Goal: Transaction & Acquisition: Purchase product/service

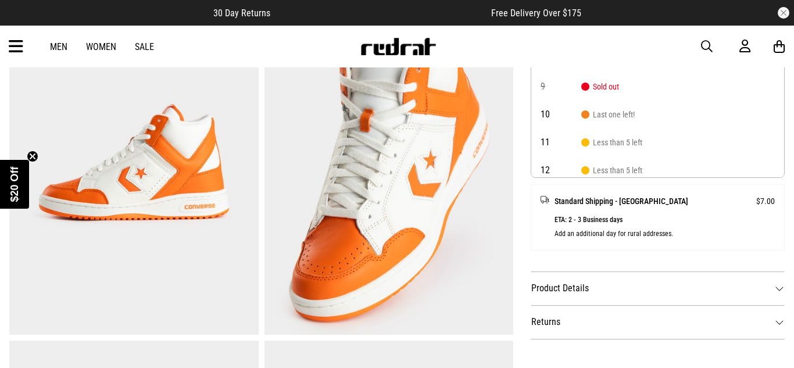
scroll to position [66, 0]
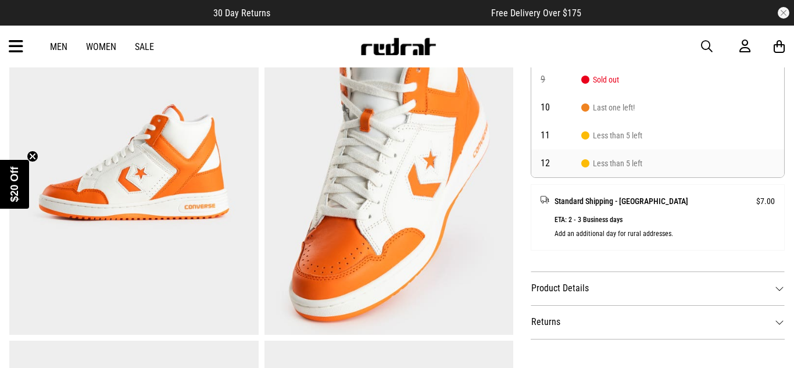
click at [663, 159] on li "12 Less than 5 left" at bounding box center [657, 163] width 253 height 28
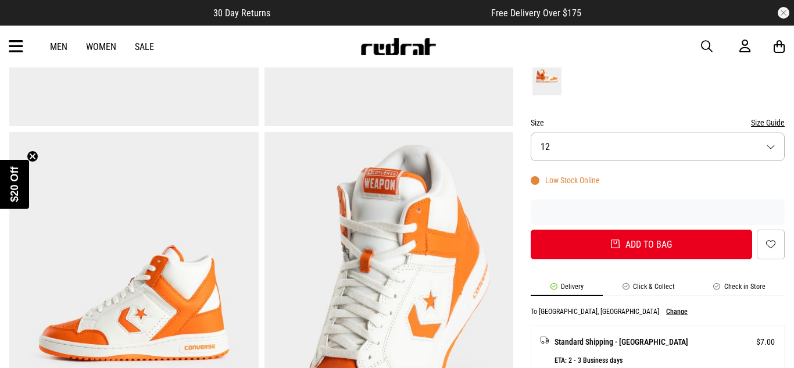
scroll to position [295, 0]
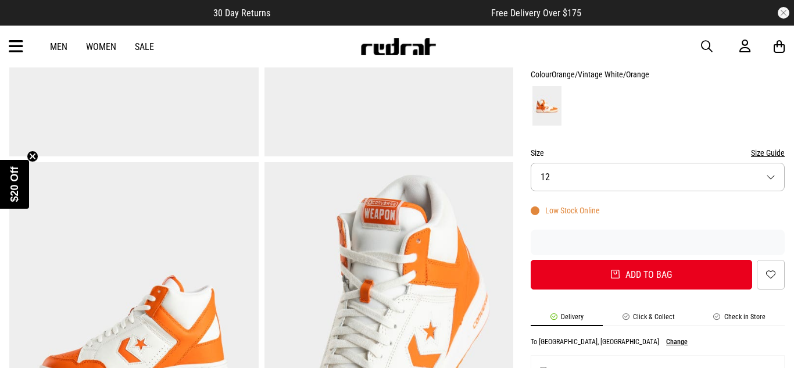
click at [720, 181] on button "Size 12" at bounding box center [658, 177] width 254 height 28
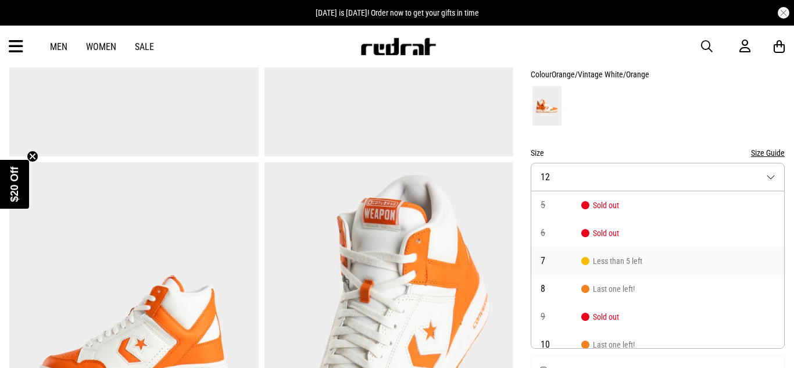
click at [683, 256] on li "7 Less than 5 left" at bounding box center [657, 261] width 253 height 28
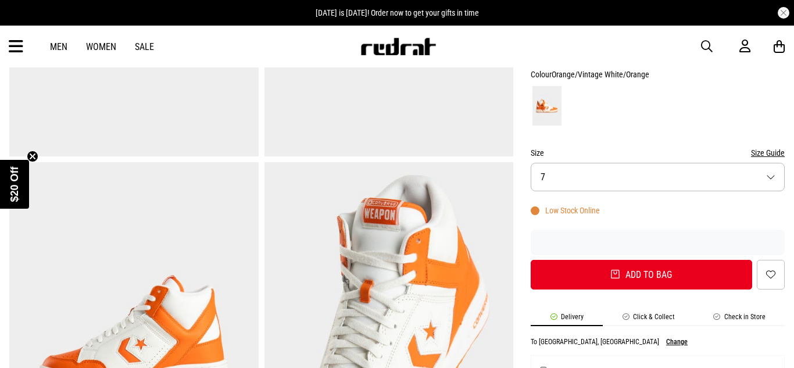
click at [775, 177] on button "Size 7" at bounding box center [658, 177] width 254 height 28
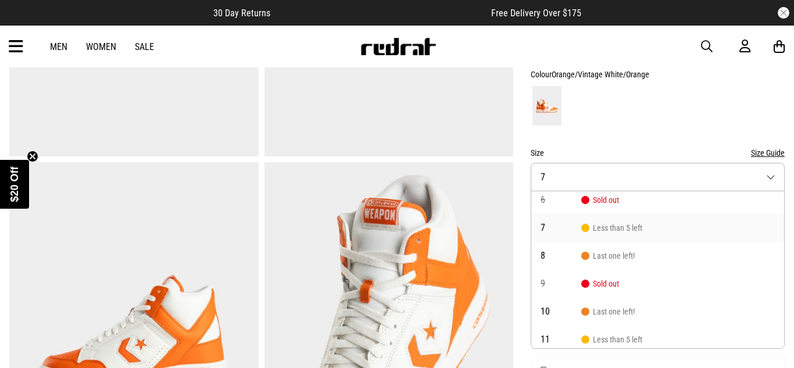
scroll to position [66, 0]
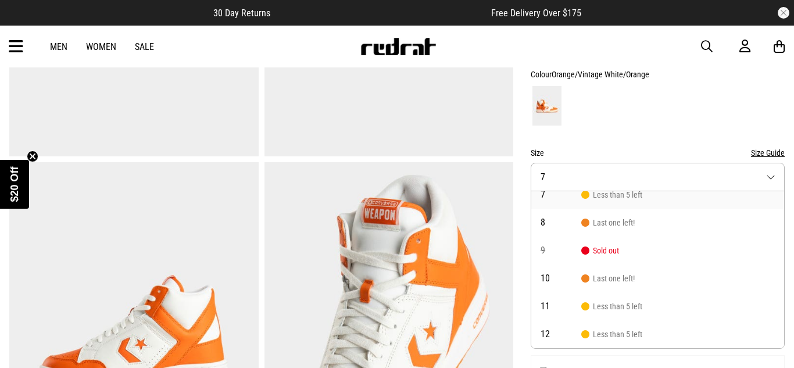
click at [98, 278] on img at bounding box center [133, 333] width 249 height 343
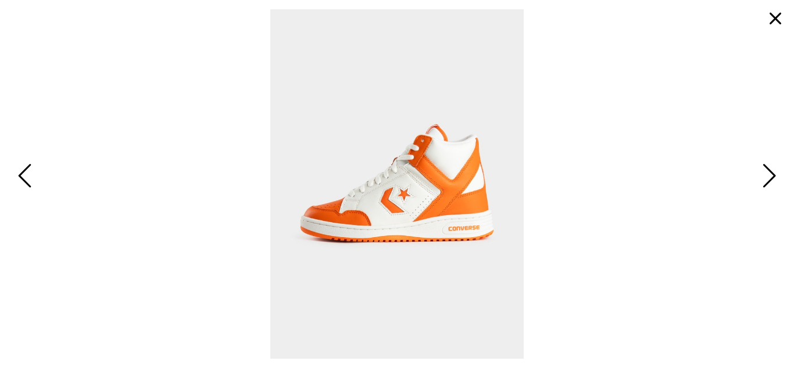
click at [766, 175] on span "Next" at bounding box center [767, 177] width 18 height 34
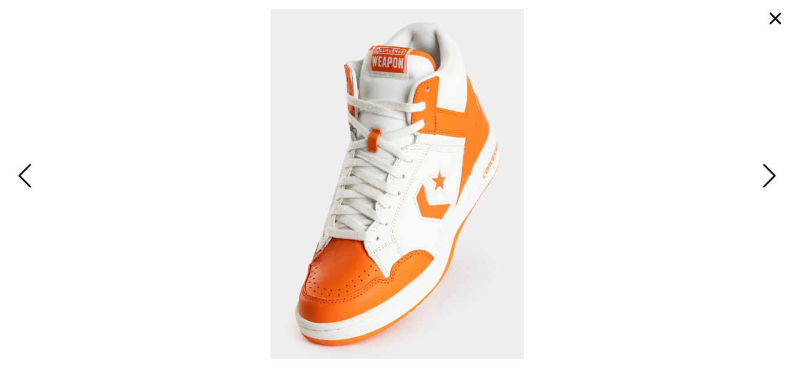
click at [766, 175] on span "Next" at bounding box center [767, 177] width 18 height 34
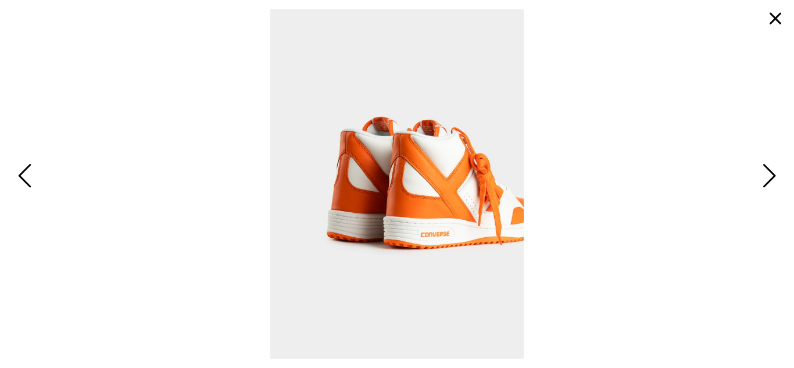
click at [766, 175] on span "Next" at bounding box center [767, 177] width 18 height 34
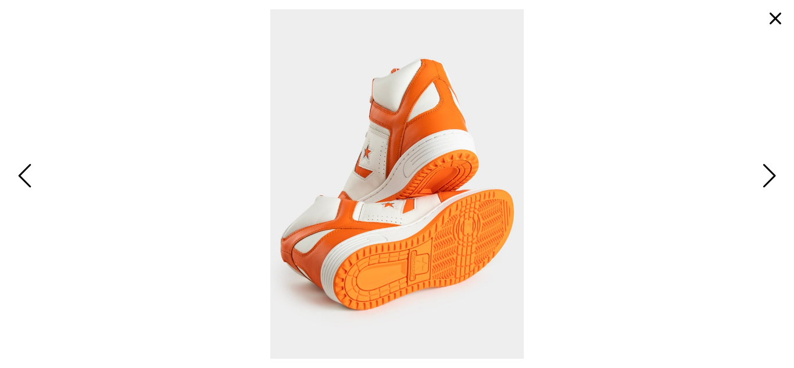
click at [766, 175] on span "Next" at bounding box center [767, 177] width 18 height 34
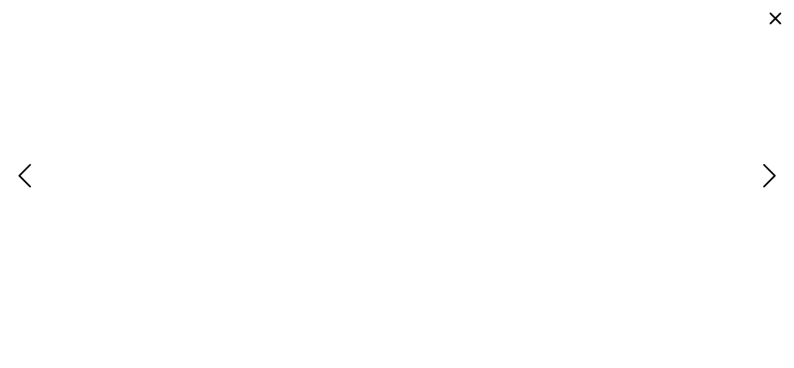
click at [766, 175] on span "Next" at bounding box center [767, 177] width 18 height 34
